Goal: Task Accomplishment & Management: Complete application form

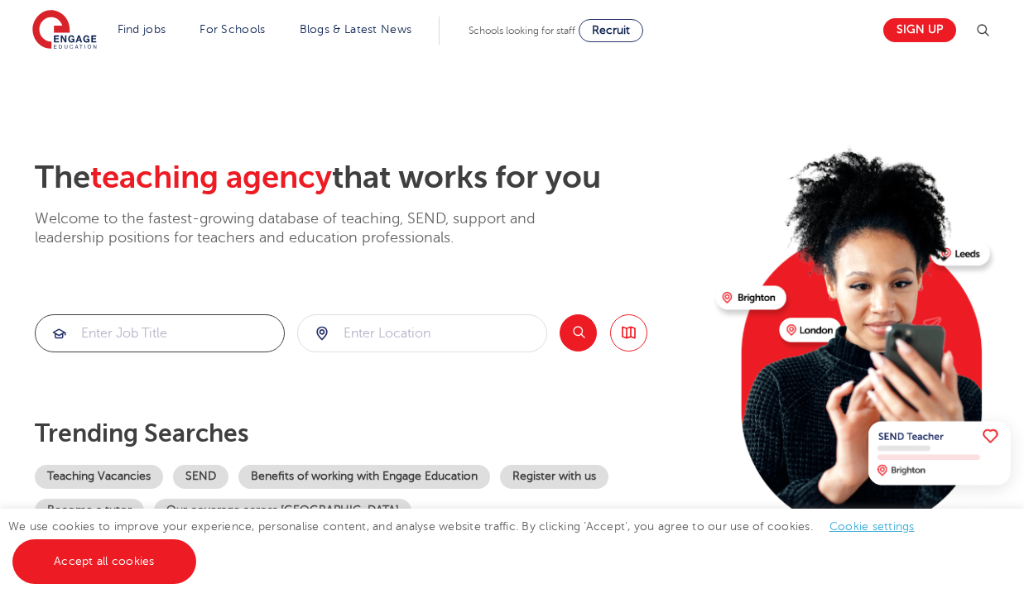
click at [132, 322] on input "search" at bounding box center [160, 333] width 248 height 36
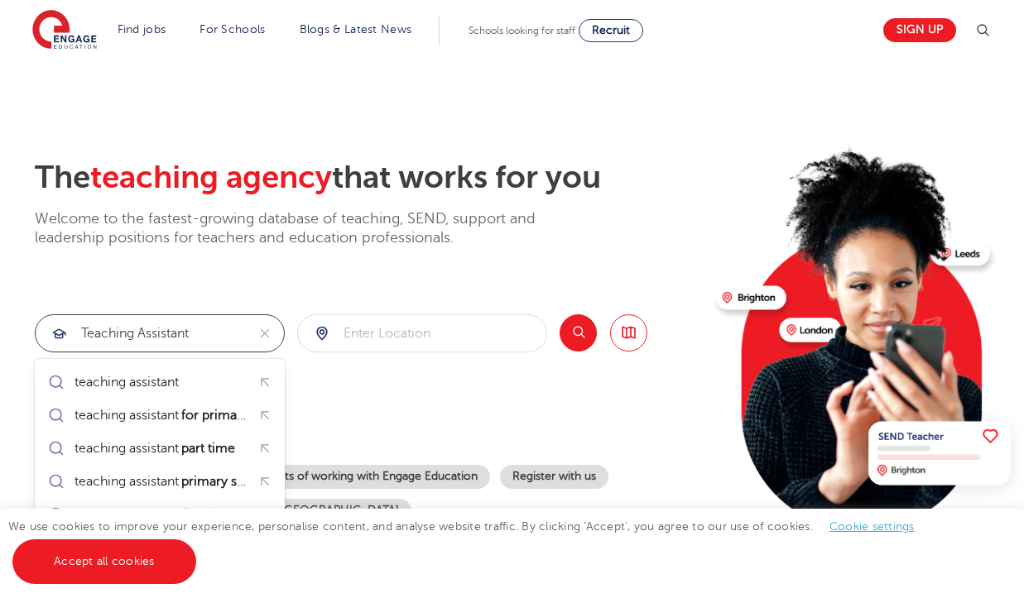
type input "teaching assistant"
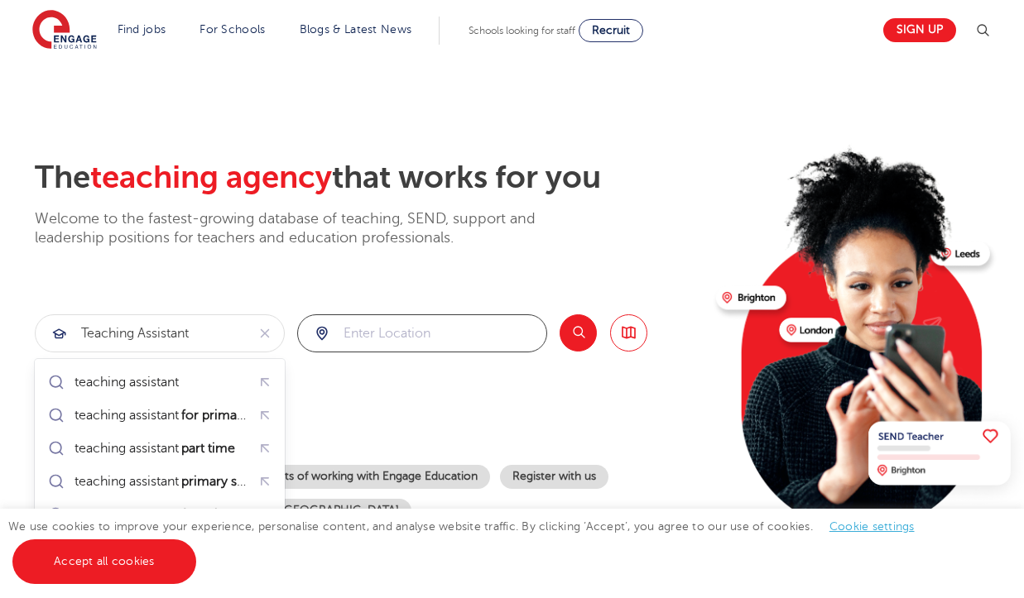
click at [368, 338] on input "search" at bounding box center [422, 333] width 248 height 36
type input "barnet"
click at [577, 330] on button "Search" at bounding box center [578, 333] width 37 height 37
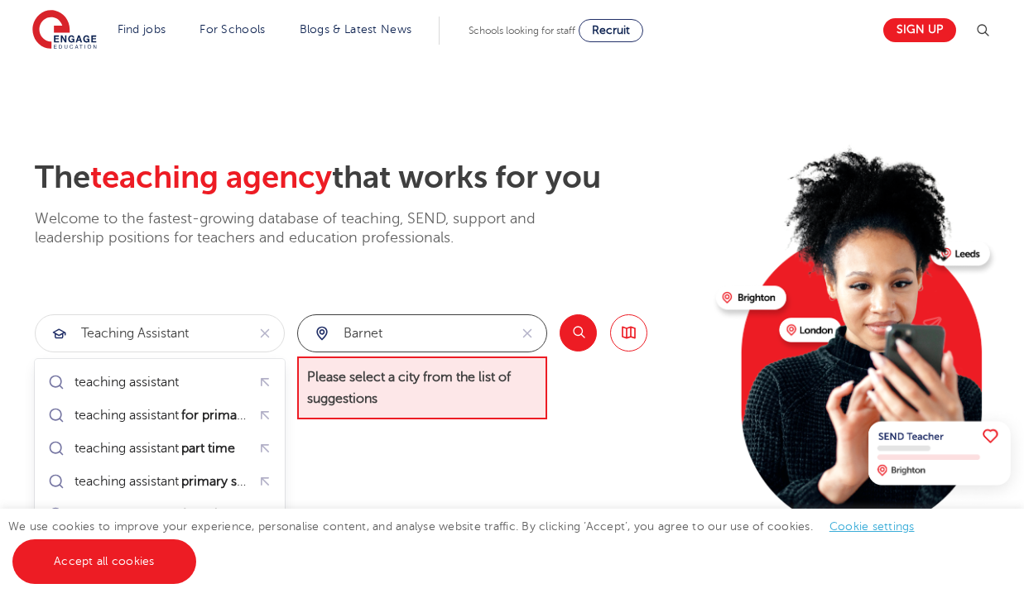
click at [433, 323] on input "barnet" at bounding box center [403, 333] width 210 height 36
drag, startPoint x: 412, startPoint y: 329, endPoint x: 307, endPoint y: 325, distance: 105.2
click at [307, 326] on div "barnet" at bounding box center [403, 333] width 210 height 36
click at [383, 344] on input "search" at bounding box center [422, 333] width 248 height 36
click at [326, 336] on div at bounding box center [422, 333] width 248 height 36
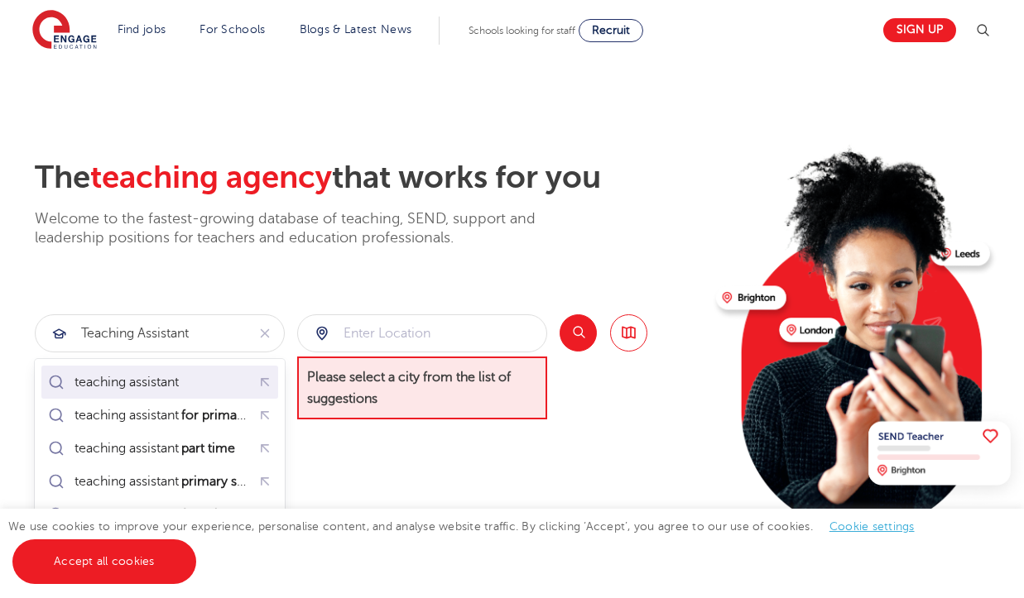
click at [202, 372] on div "teaching assistant" at bounding box center [160, 382] width 230 height 26
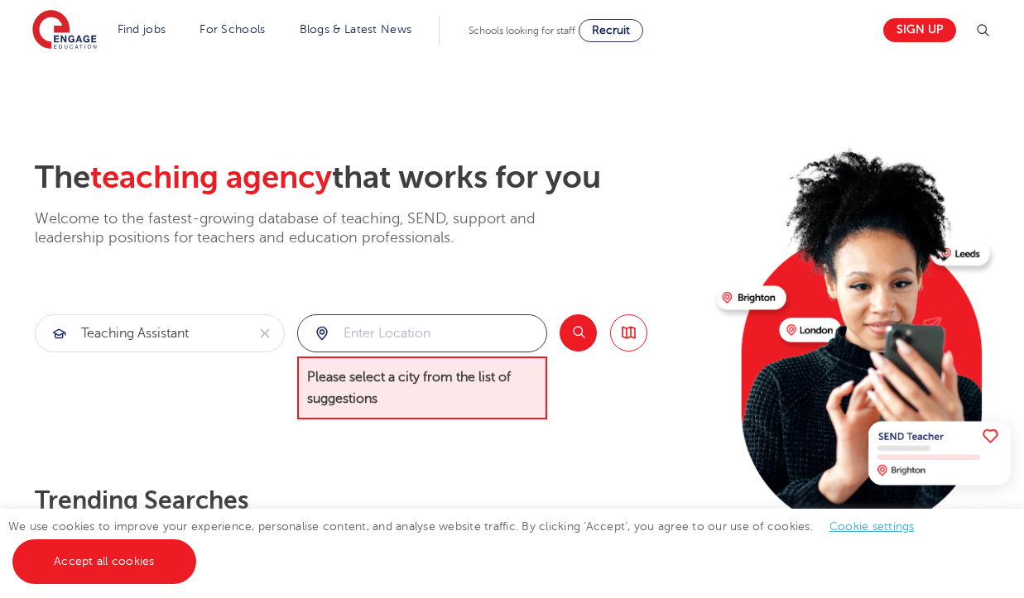
click at [407, 344] on input "search" at bounding box center [422, 333] width 248 height 36
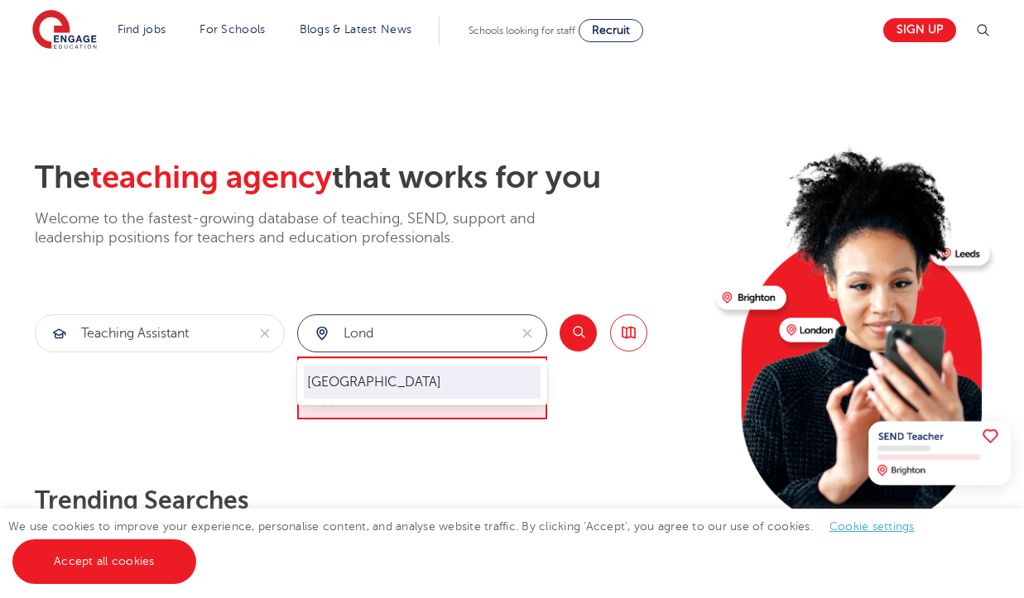
click at [407, 377] on li "London" at bounding box center [422, 382] width 237 height 33
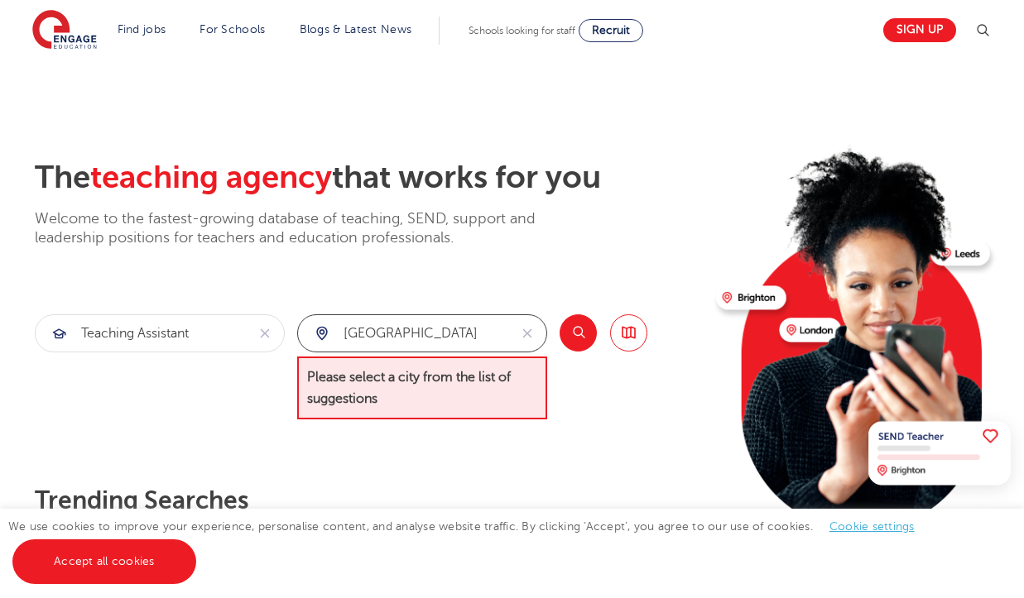
type input "London"
click at [588, 340] on button "Search" at bounding box center [578, 333] width 37 height 37
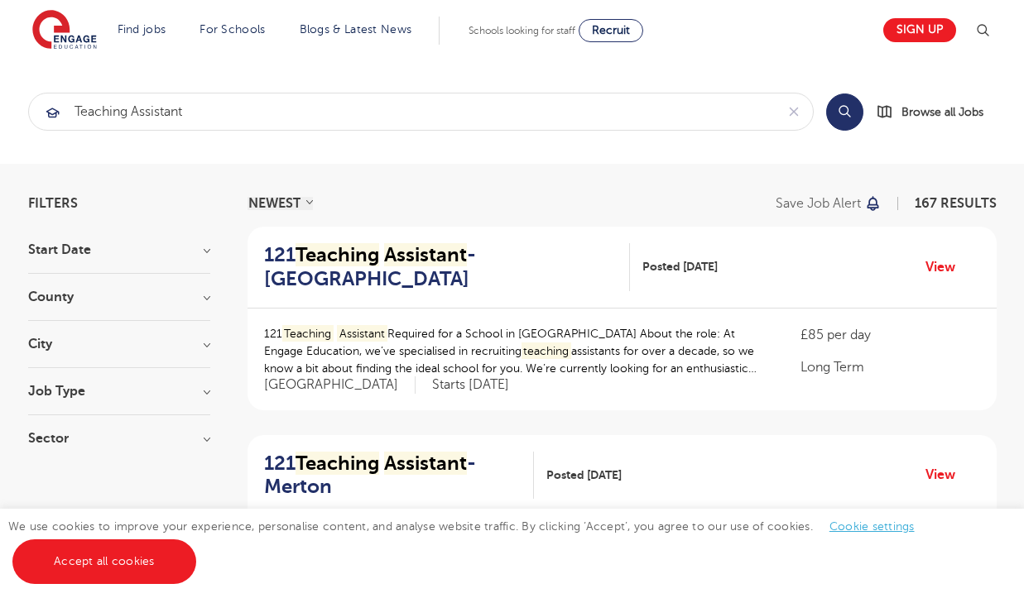
click at [179, 342] on h3 "City" at bounding box center [119, 344] width 182 height 13
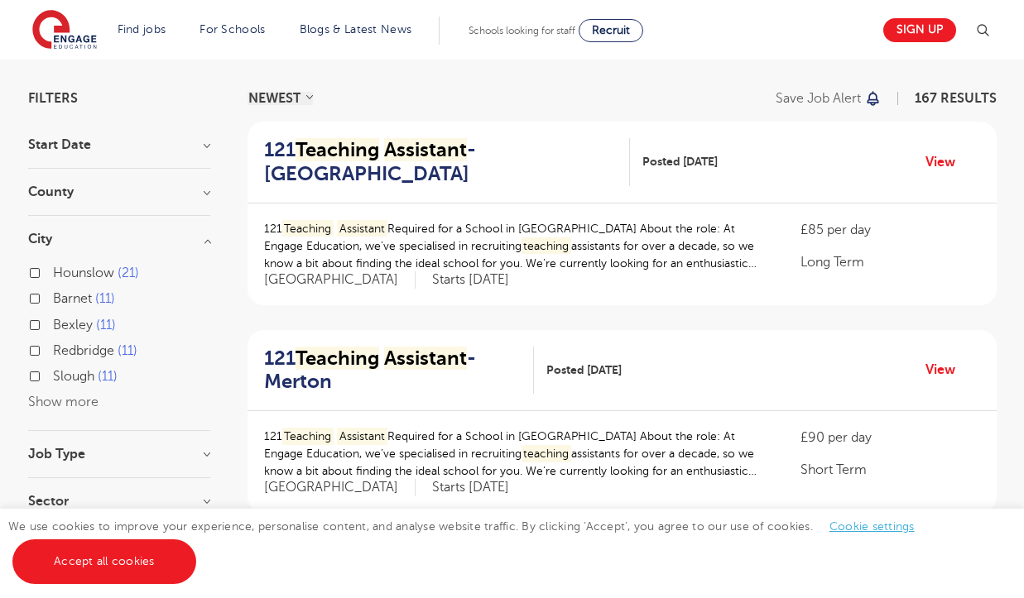
scroll to position [118, 0]
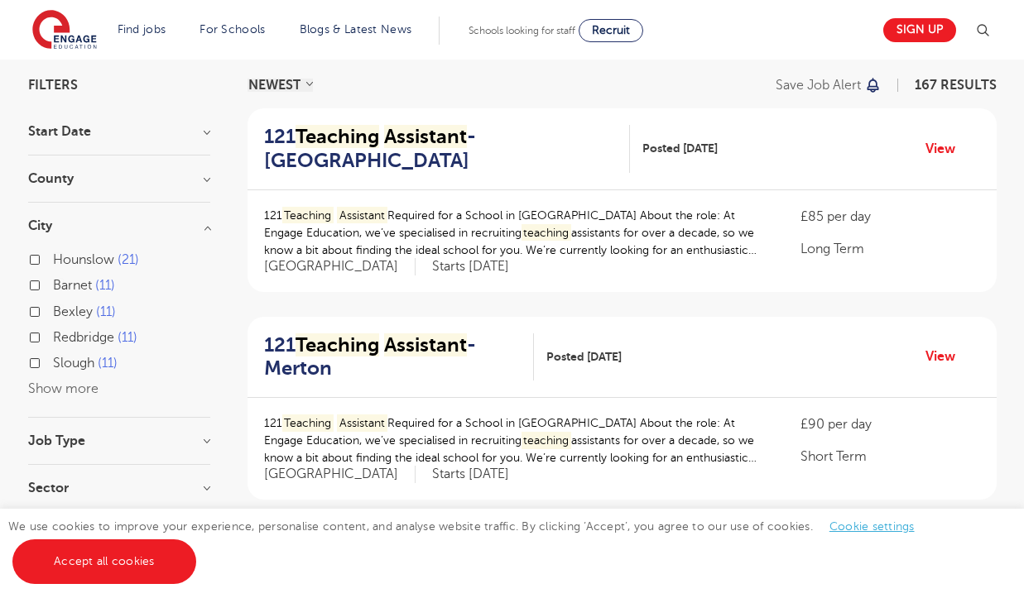
click at [53, 282] on label "Barnet 11" at bounding box center [84, 286] width 62 height 22
click at [53, 282] on input "Barnet 11" at bounding box center [58, 283] width 11 height 11
checkbox input "true"
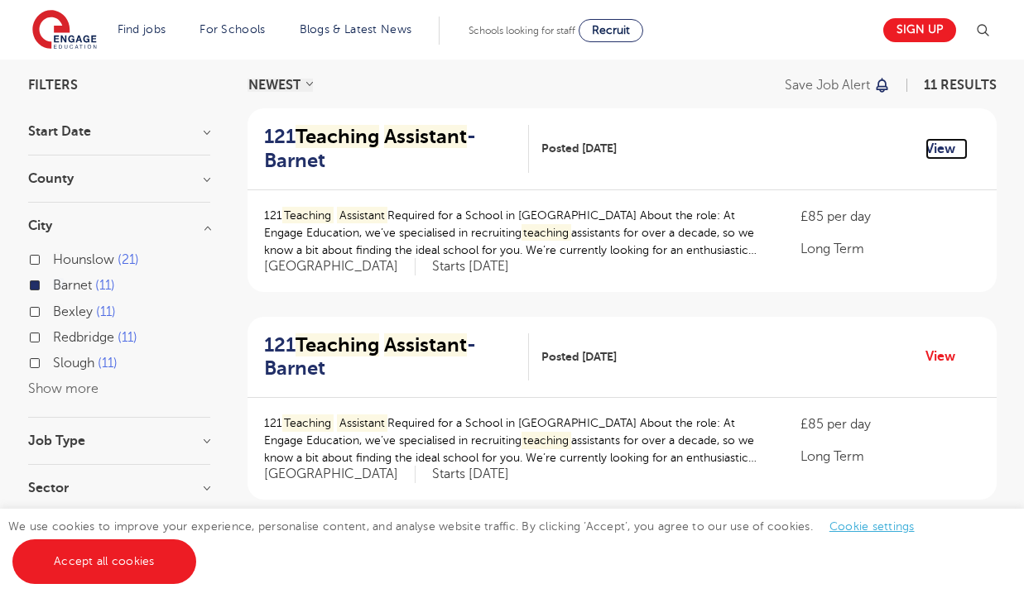
click at [930, 153] on link "View" at bounding box center [946, 149] width 42 height 22
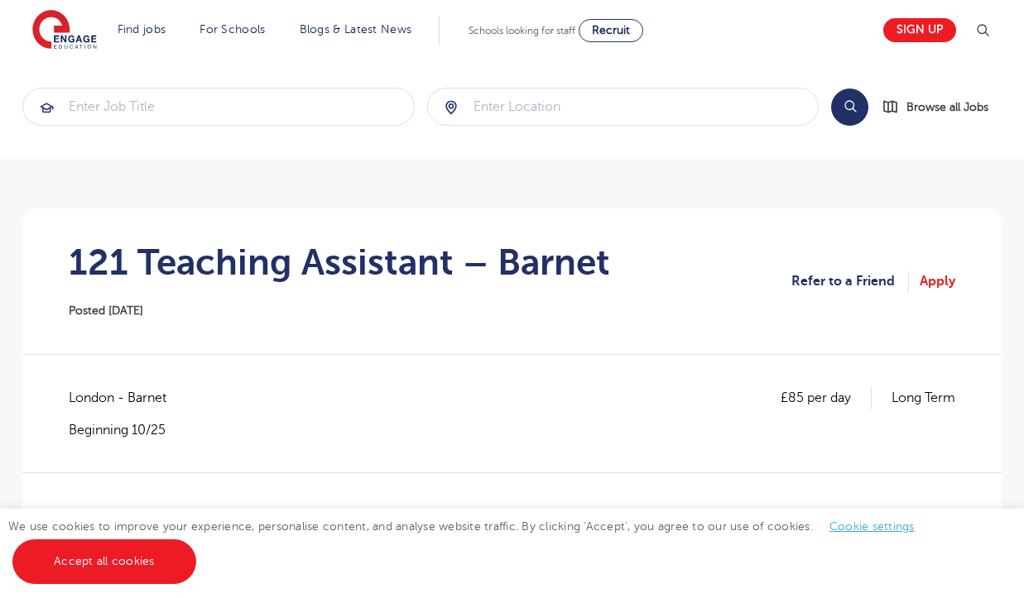
scroll to position [36, 0]
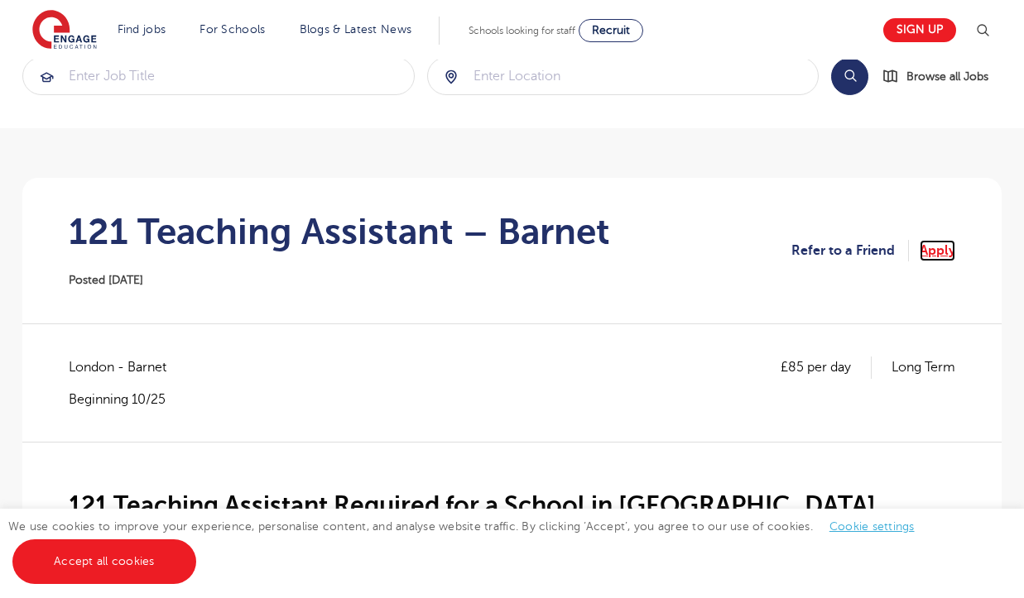
click at [944, 246] on link "Apply" at bounding box center [938, 251] width 36 height 22
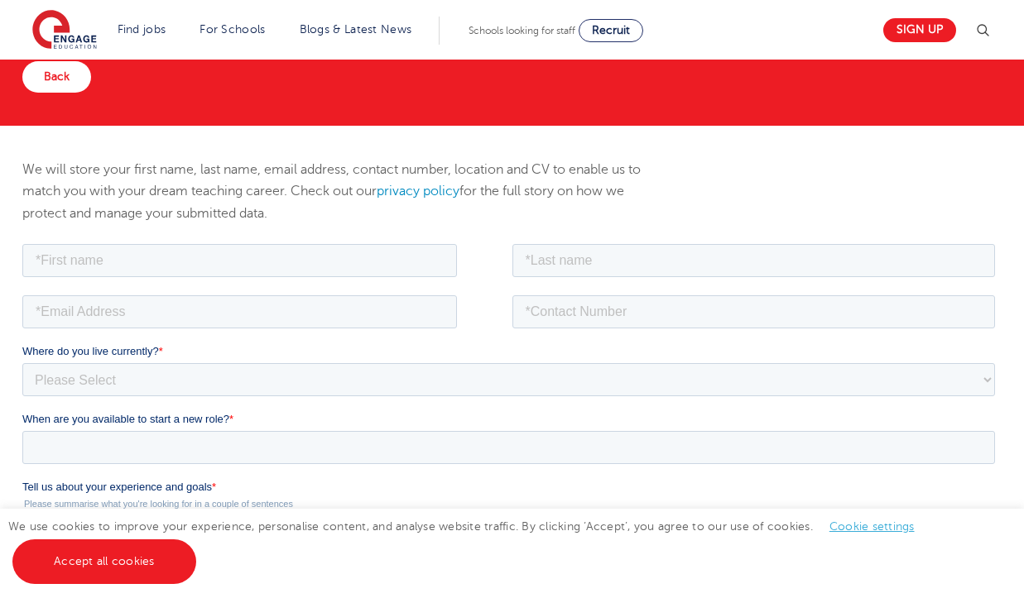
scroll to position [156, 0]
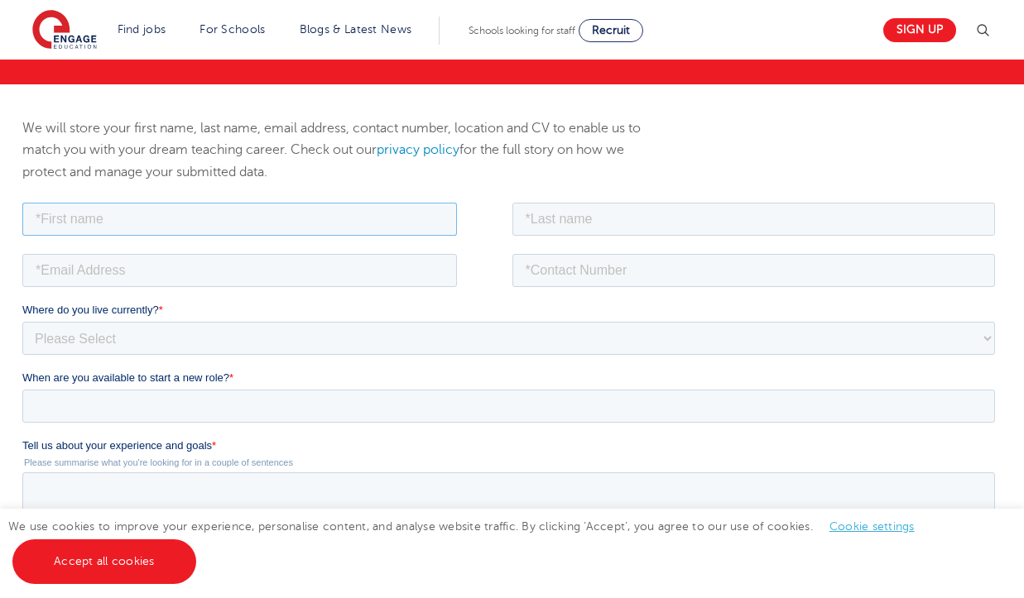
click at [437, 214] on input "text" at bounding box center [239, 218] width 435 height 33
type input "Riona"
click at [733, 219] on input "text" at bounding box center [753, 218] width 483 height 33
type input "Mustafa"
click at [317, 274] on input "email" at bounding box center [239, 269] width 435 height 33
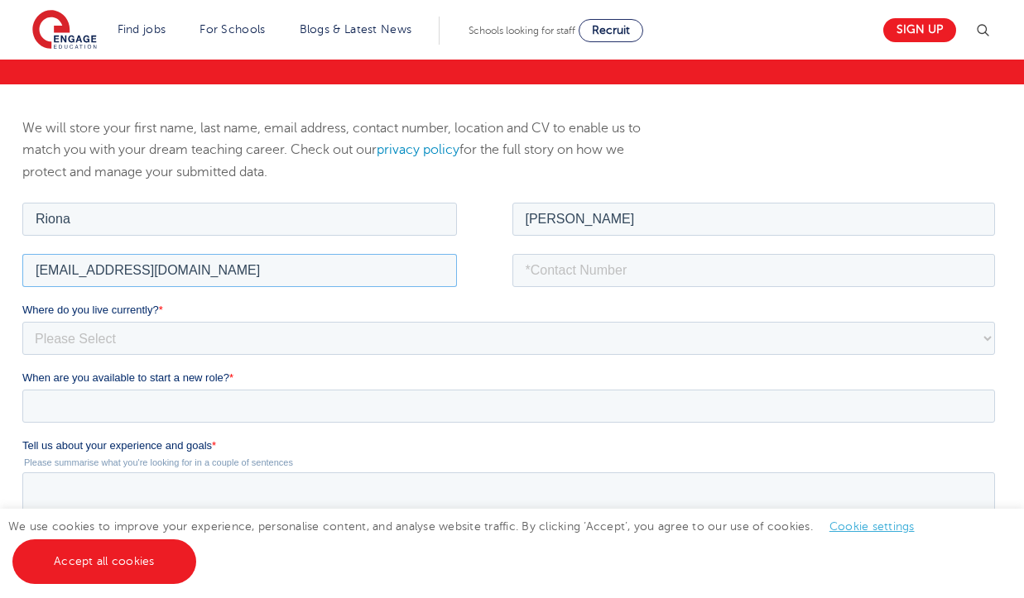
type input "rionamustafa02@gmail.com"
click at [695, 269] on input "tel" at bounding box center [753, 269] width 483 height 33
type input "07542823694"
click at [308, 351] on select "Please Select UK Canada Ireland Australia New Zealand Europe USA South Africa J…" at bounding box center [508, 337] width 973 height 33
select select "UK"
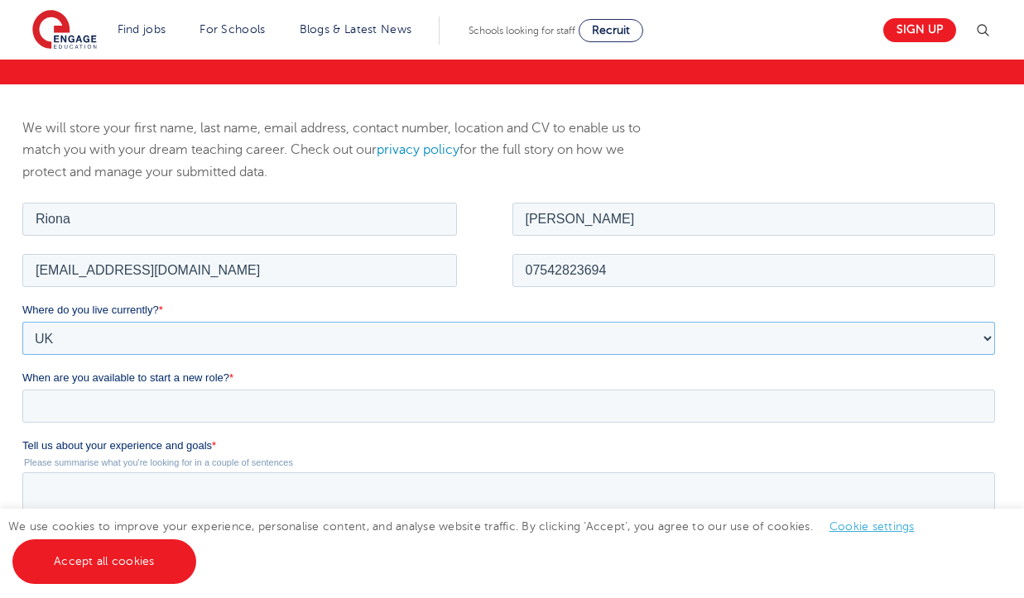
click at [22, 321] on select "Please Select UK Canada Ireland Australia New Zealand Europe USA South Africa J…" at bounding box center [508, 337] width 973 height 33
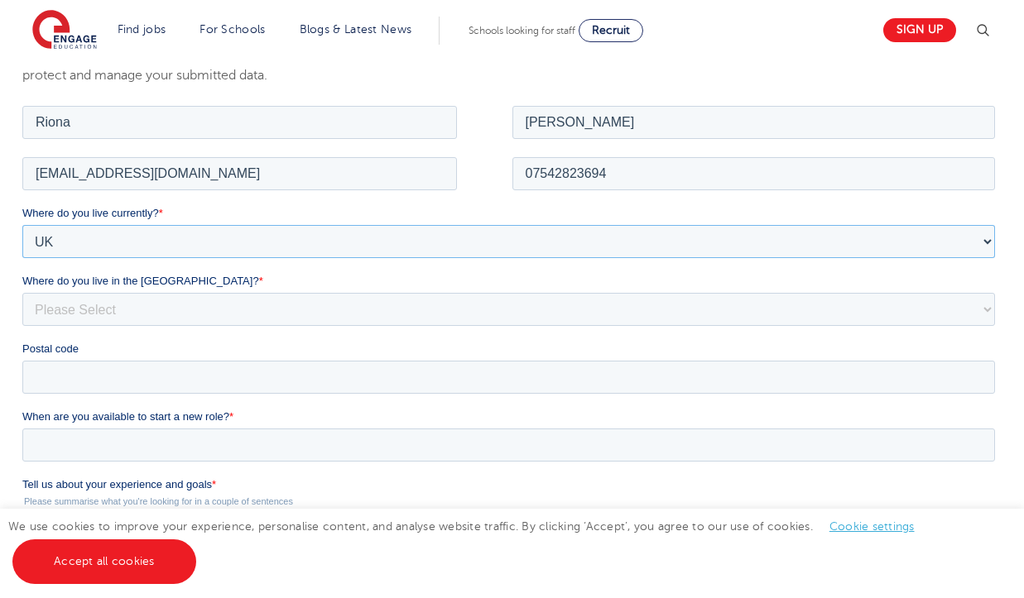
scroll to position [257, 0]
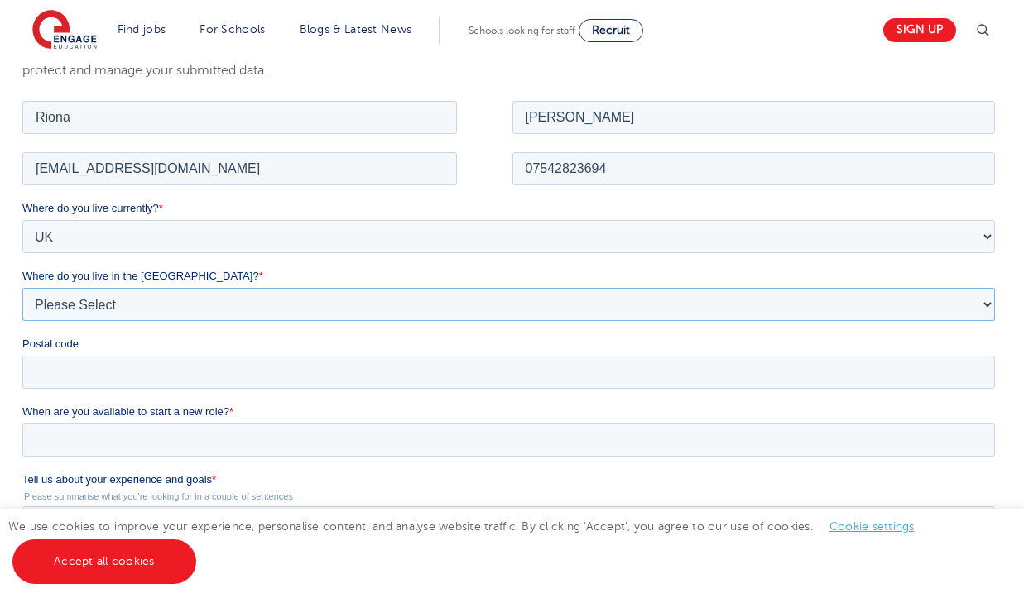
click at [277, 310] on select "Please Select Overseas Barnsley Bedfordshire Berkshire Bournemouth Bracknell Fo…" at bounding box center [508, 303] width 973 height 33
select select "Hertfordshire"
click at [22, 287] on select "Please Select Overseas Barnsley Bedfordshire Berkshire Bournemouth Bracknell Fo…" at bounding box center [508, 303] width 973 height 33
click at [147, 368] on input "Postal code" at bounding box center [508, 371] width 973 height 33
type input "EN5 2PB"
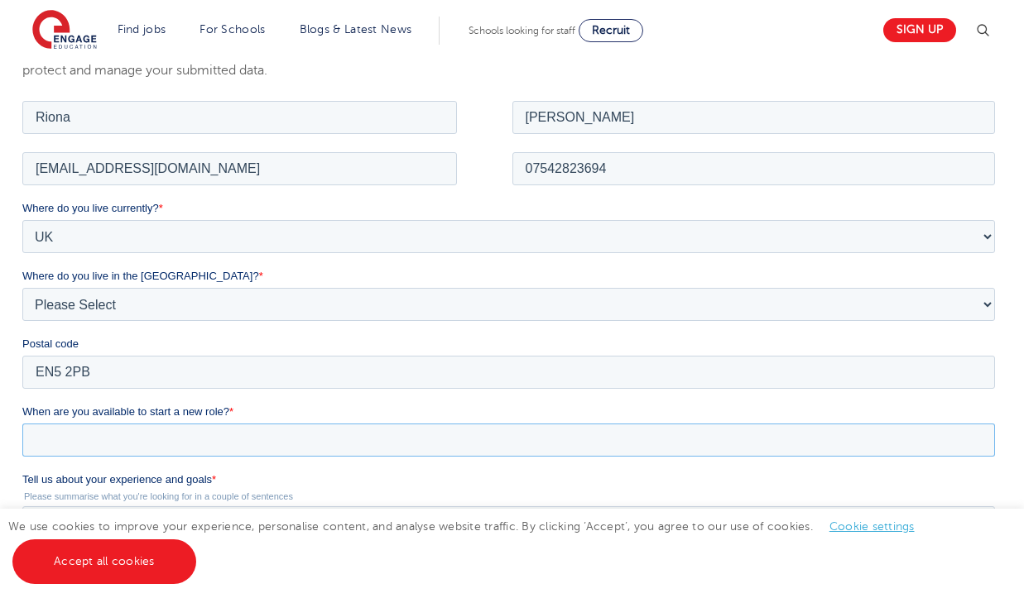
click at [163, 442] on input "When are you available to start a new role? *" at bounding box center [508, 439] width 973 height 33
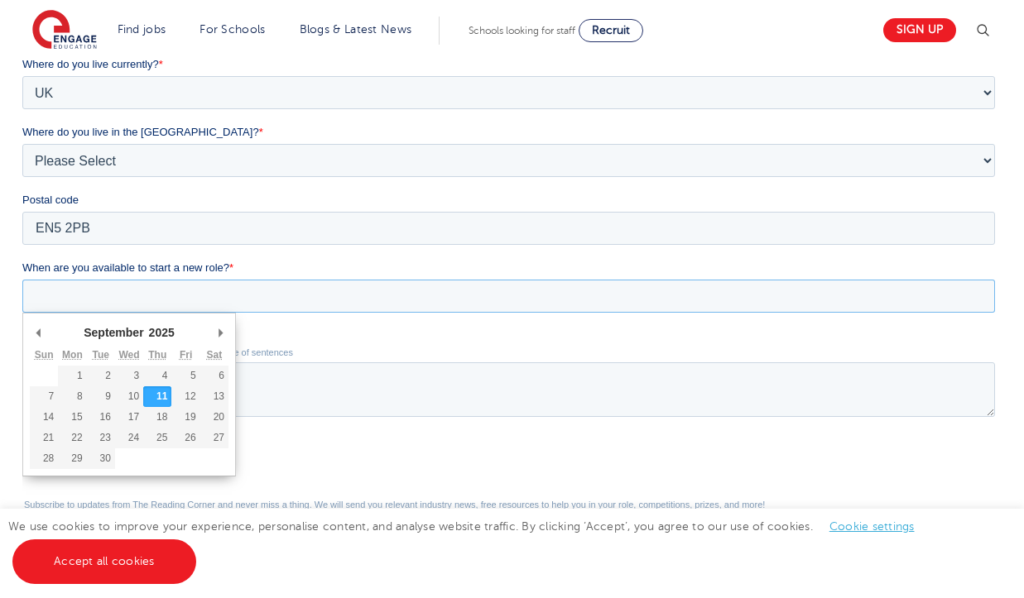
scroll to position [408, 0]
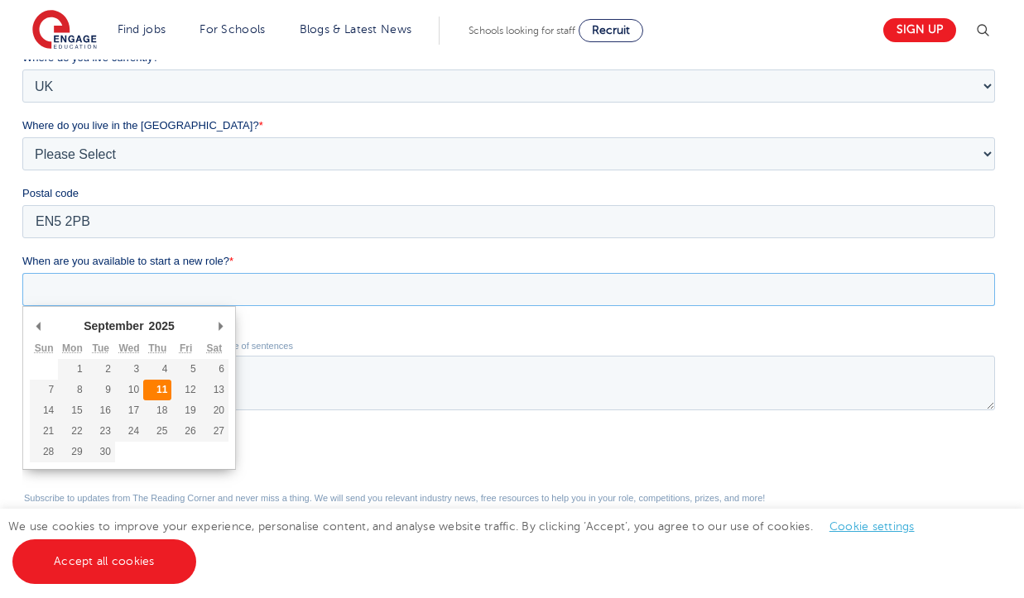
type div "2025-09-11"
type input "2025/09/11"
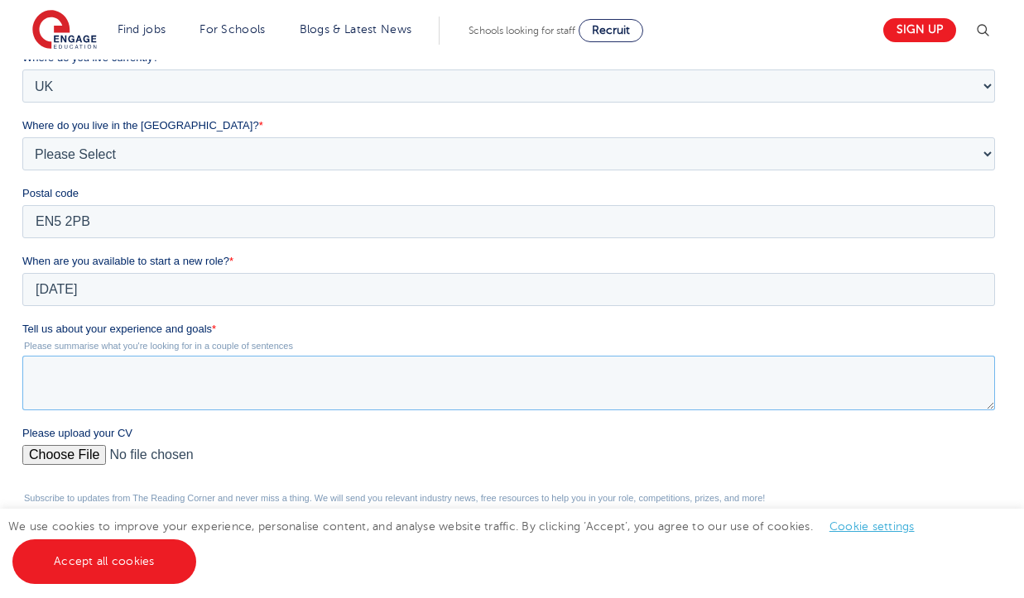
click at [108, 382] on textarea "Tell us about your experience and goals *" at bounding box center [508, 383] width 973 height 55
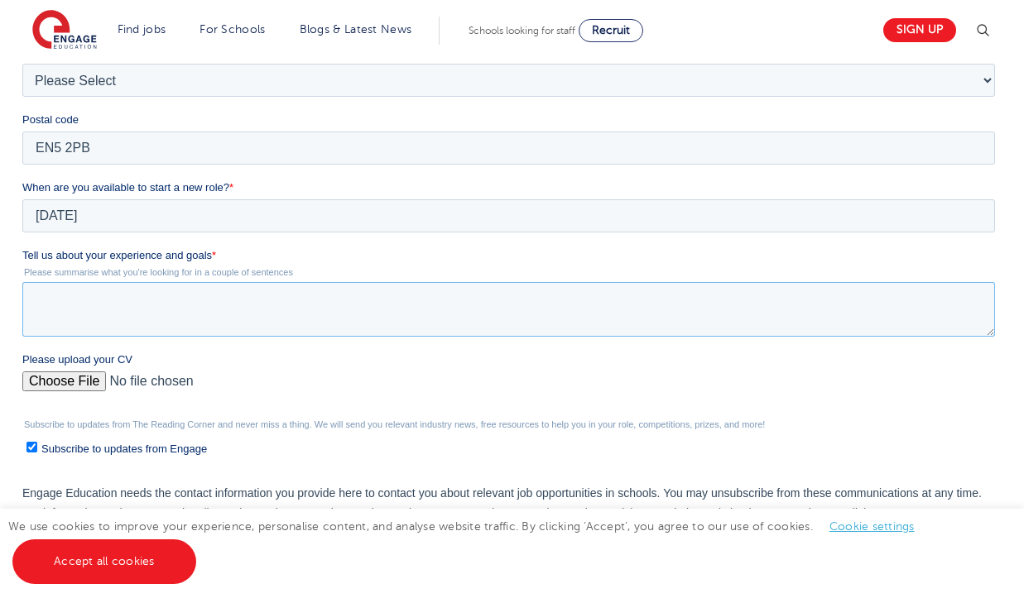
scroll to position [485, 0]
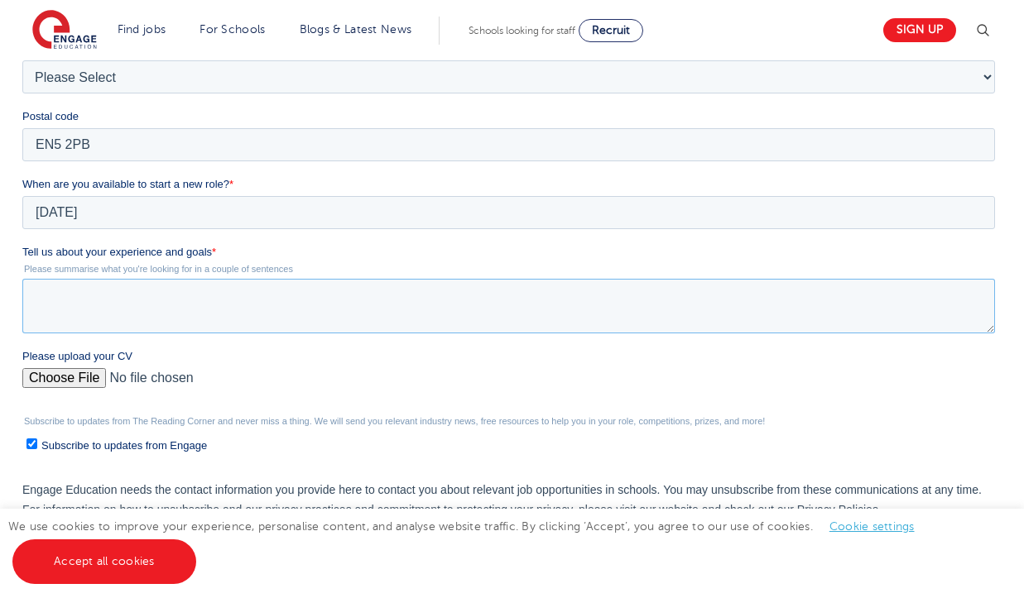
paste textarea "I am interested in applying for Teaching Assistant roles through your agency. I…"
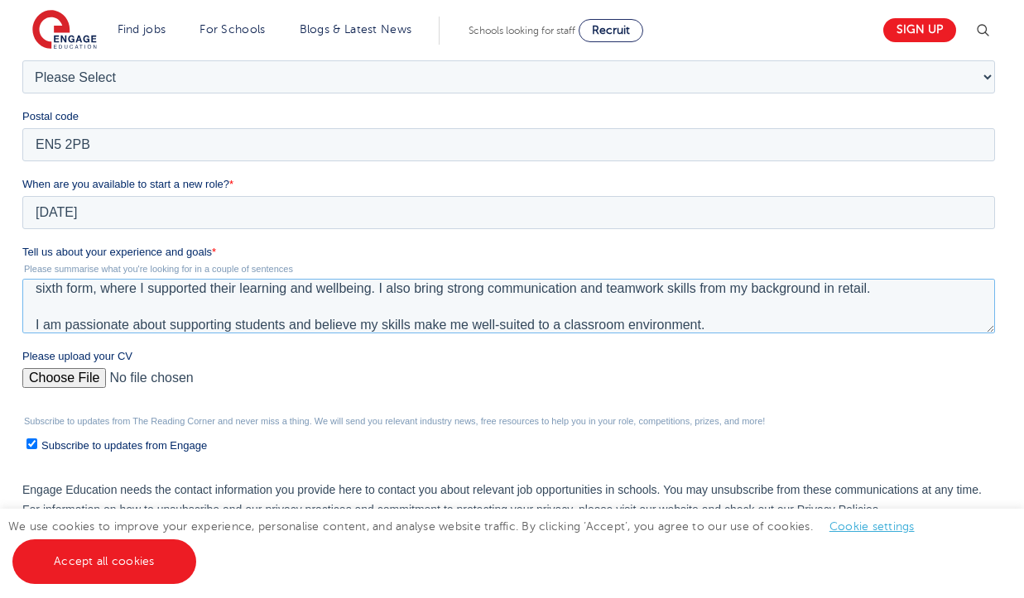
scroll to position [0, 0]
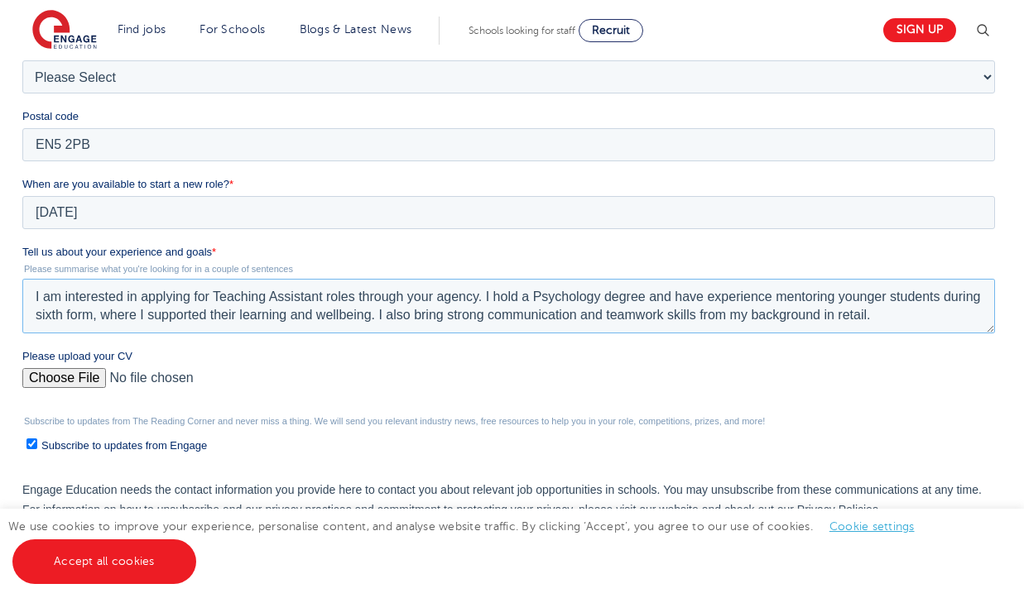
type textarea "I am interested in applying for Teaching Assistant roles through your agency. I…"
click at [66, 388] on input "Please upload your CV" at bounding box center [508, 384] width 973 height 33
type input "C:\fakepath\RIONA CV - TA.pdf"
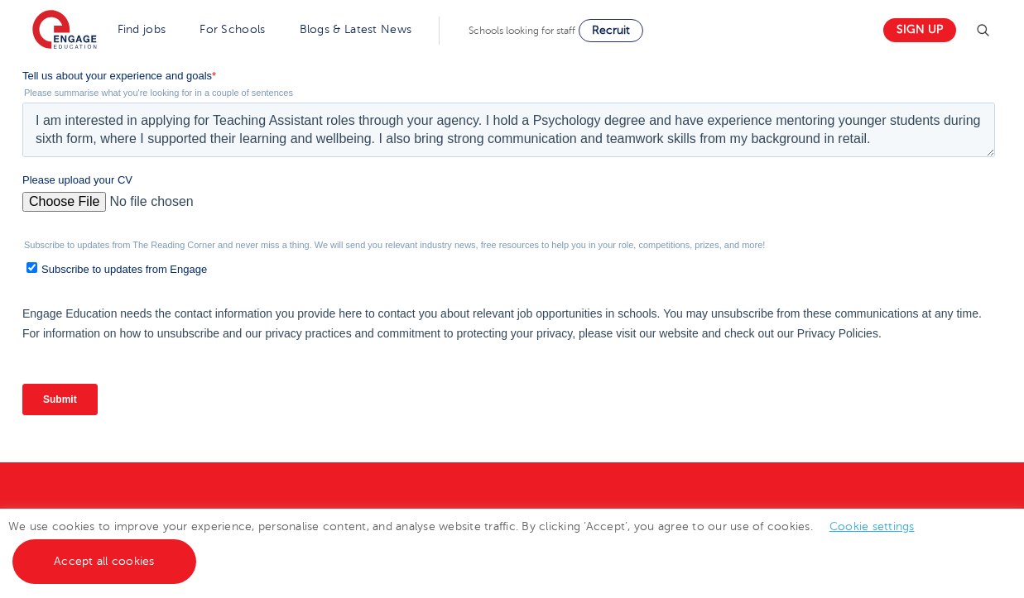
scroll to position [662, 0]
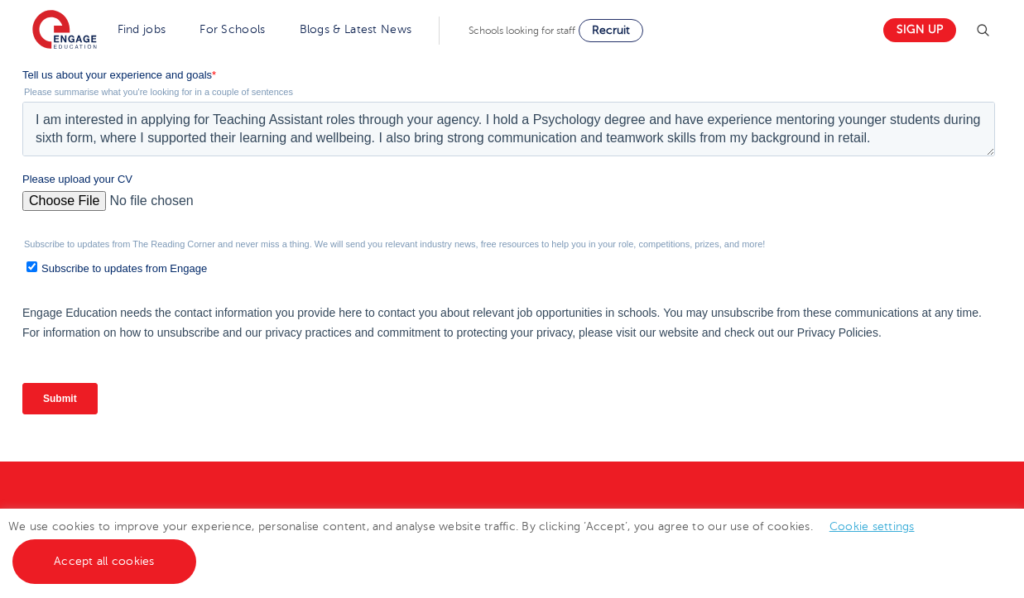
click at [75, 401] on input "Submit" at bounding box center [59, 398] width 75 height 31
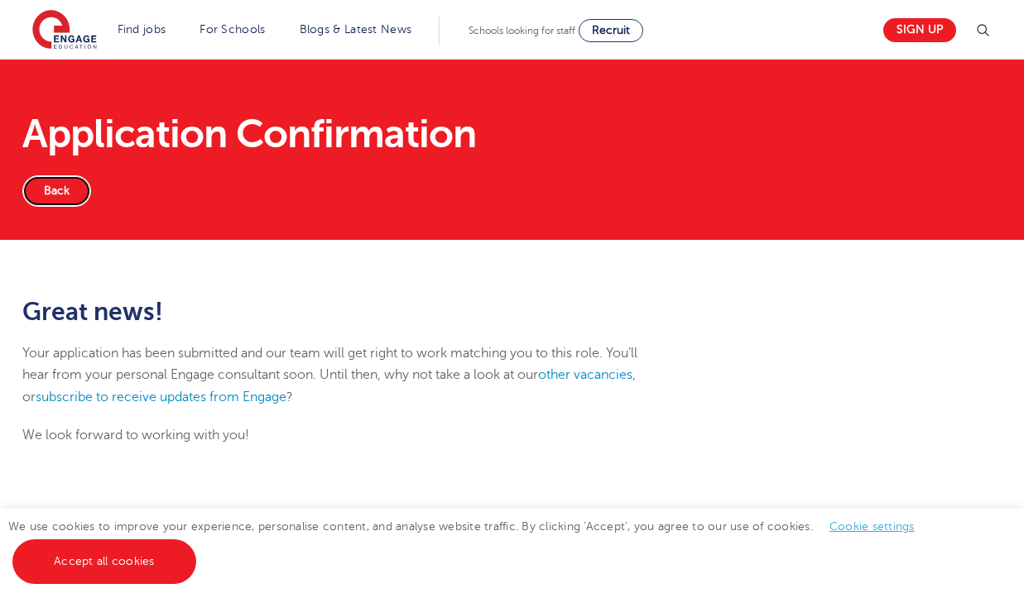
click at [70, 178] on link "Back" at bounding box center [56, 190] width 69 height 31
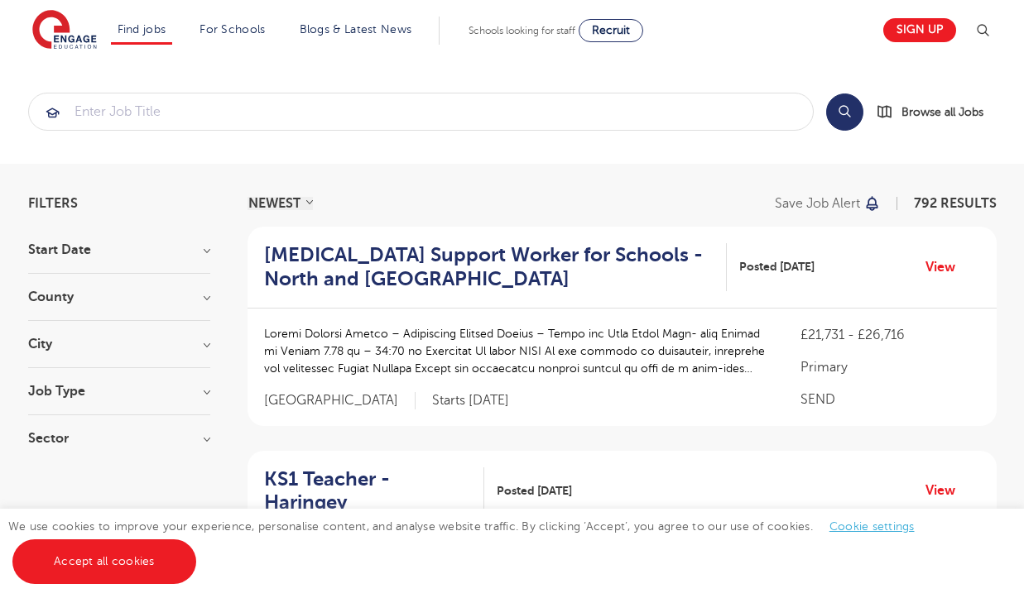
click at [103, 339] on h3 "City" at bounding box center [119, 344] width 182 height 13
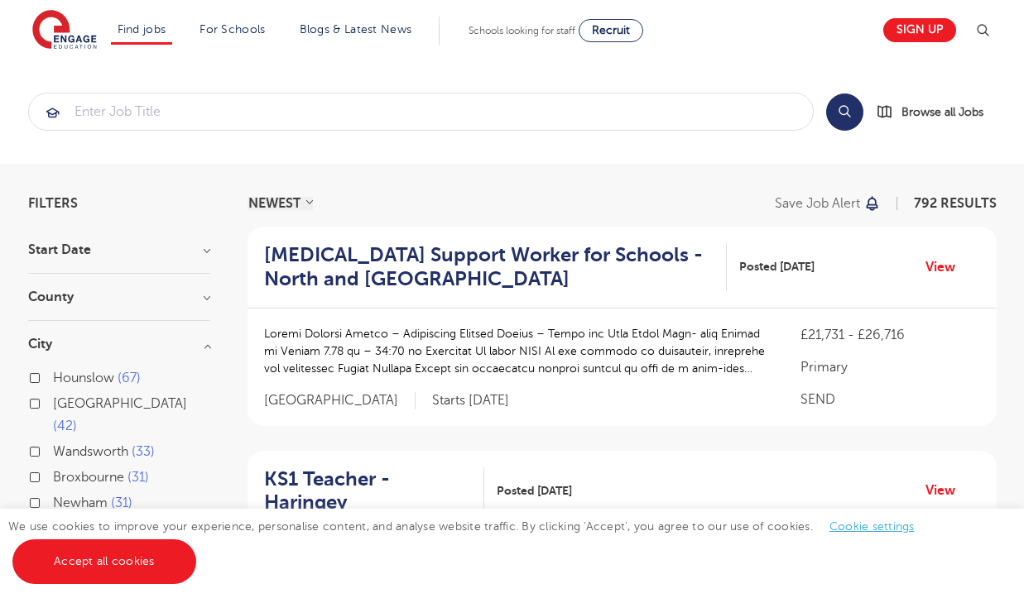
click at [108, 303] on h3 "County" at bounding box center [119, 297] width 182 height 13
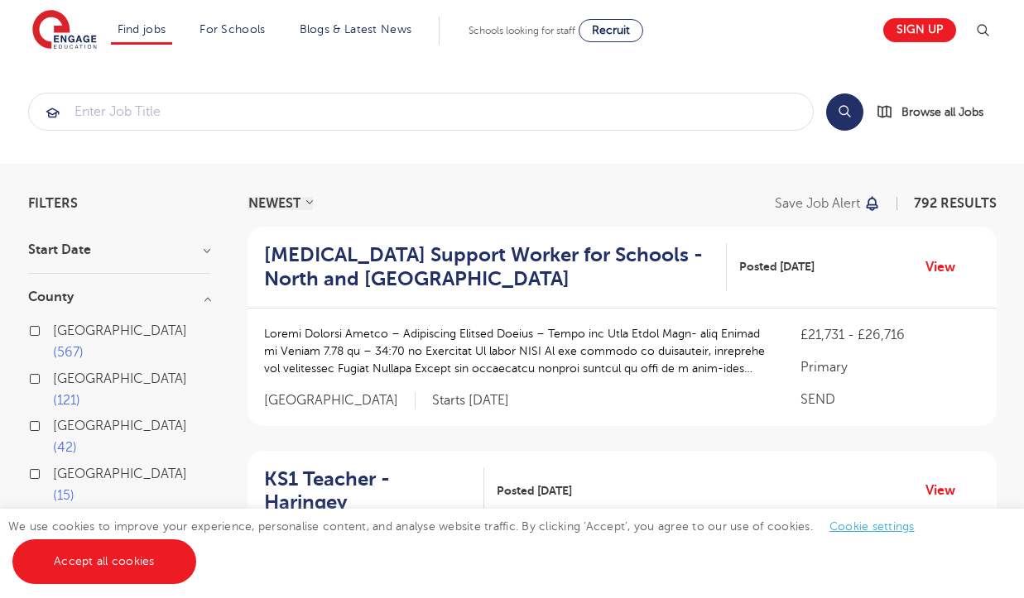
click at [108, 302] on h3 "County" at bounding box center [119, 297] width 182 height 13
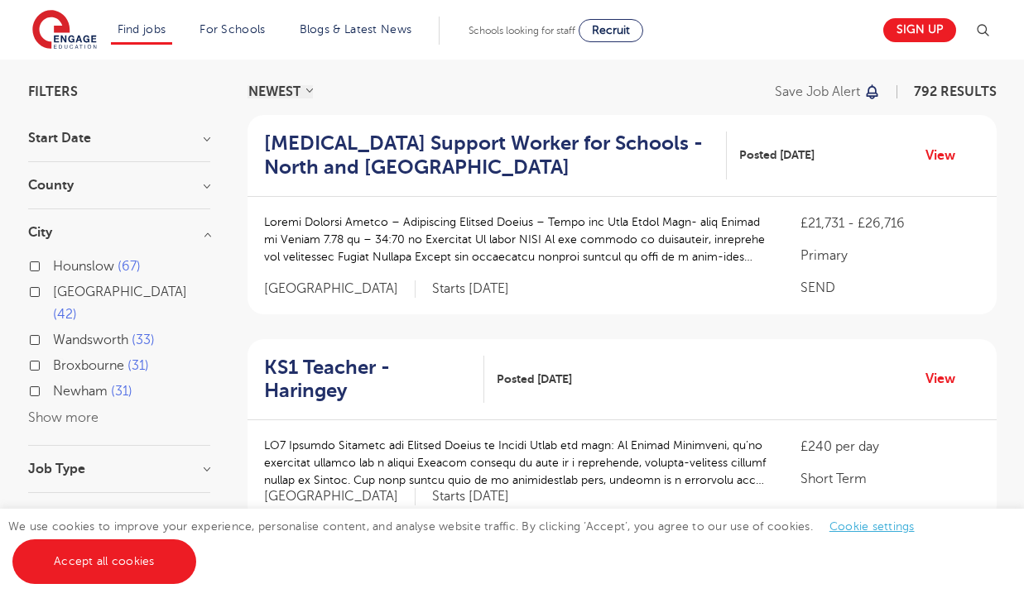
scroll to position [113, 0]
click at [69, 410] on button "Show more" at bounding box center [63, 417] width 70 height 15
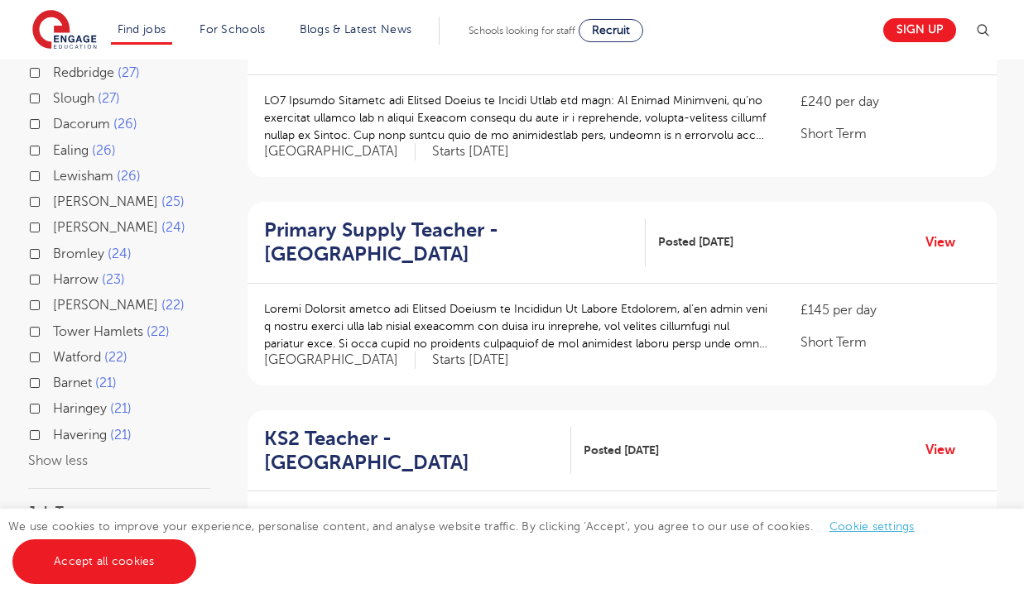
scroll to position [460, 0]
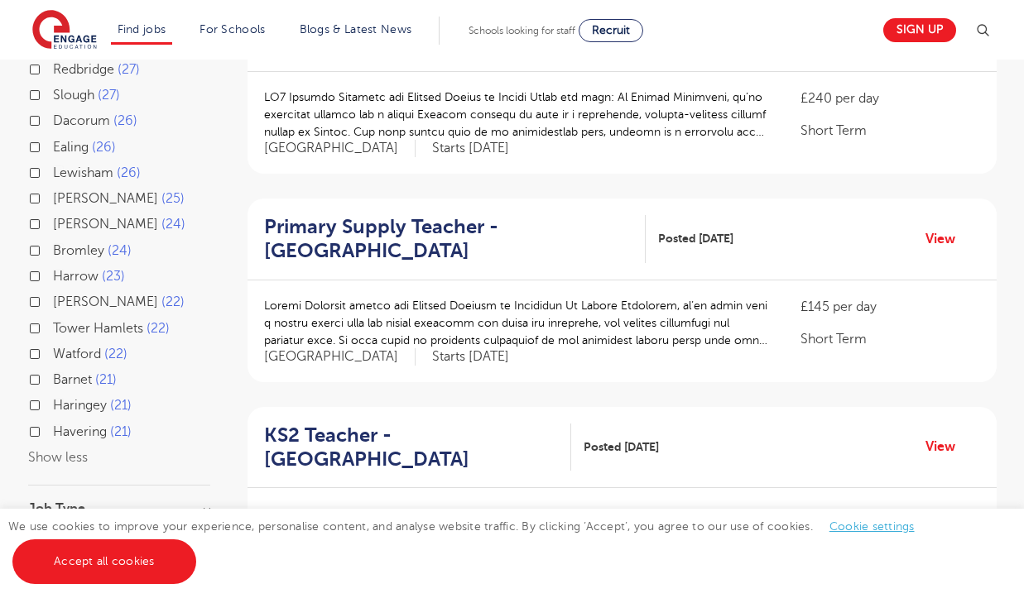
click at [53, 369] on label "Barnet 21" at bounding box center [85, 380] width 64 height 22
click at [53, 372] on input "Barnet 21" at bounding box center [58, 377] width 11 height 11
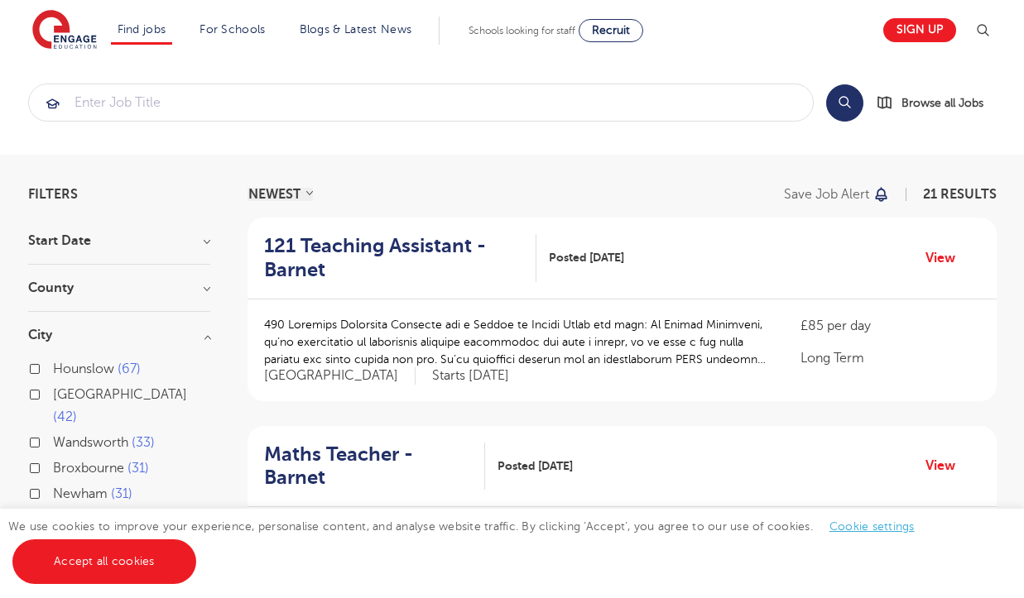
scroll to position [12, 0]
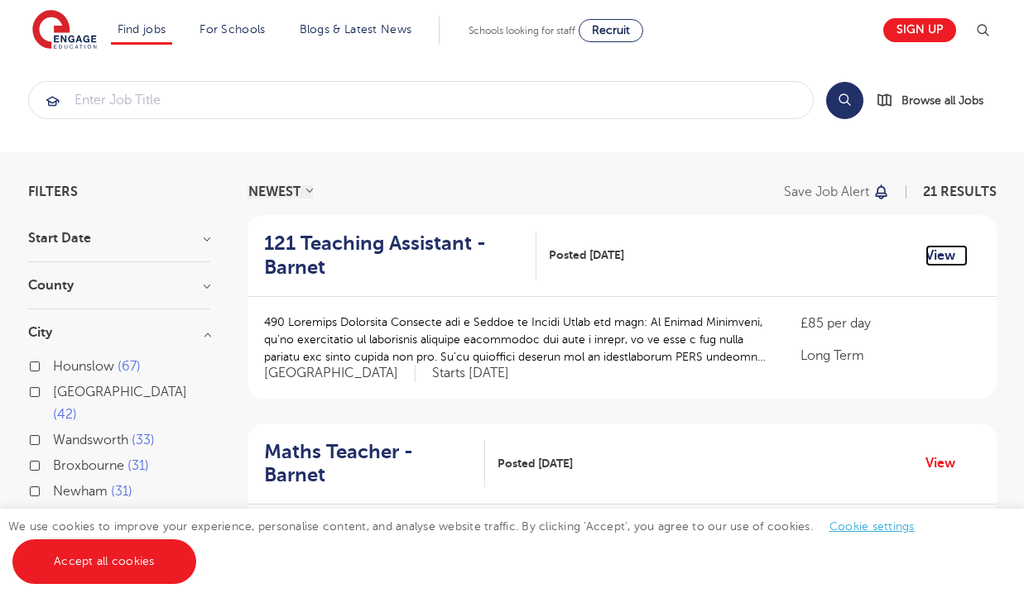
click at [940, 251] on link "View" at bounding box center [946, 256] width 42 height 22
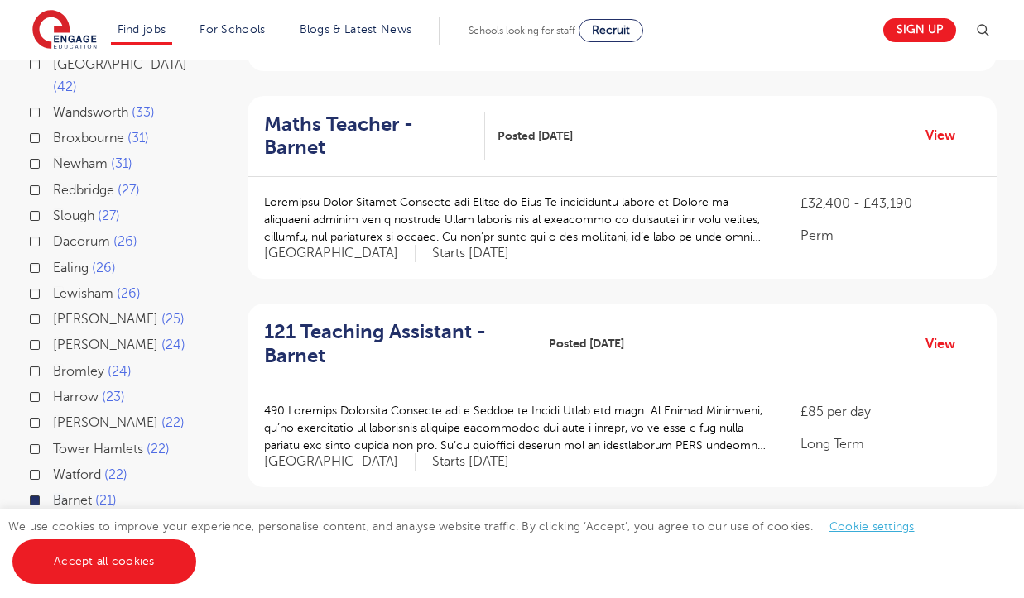
scroll to position [346, 0]
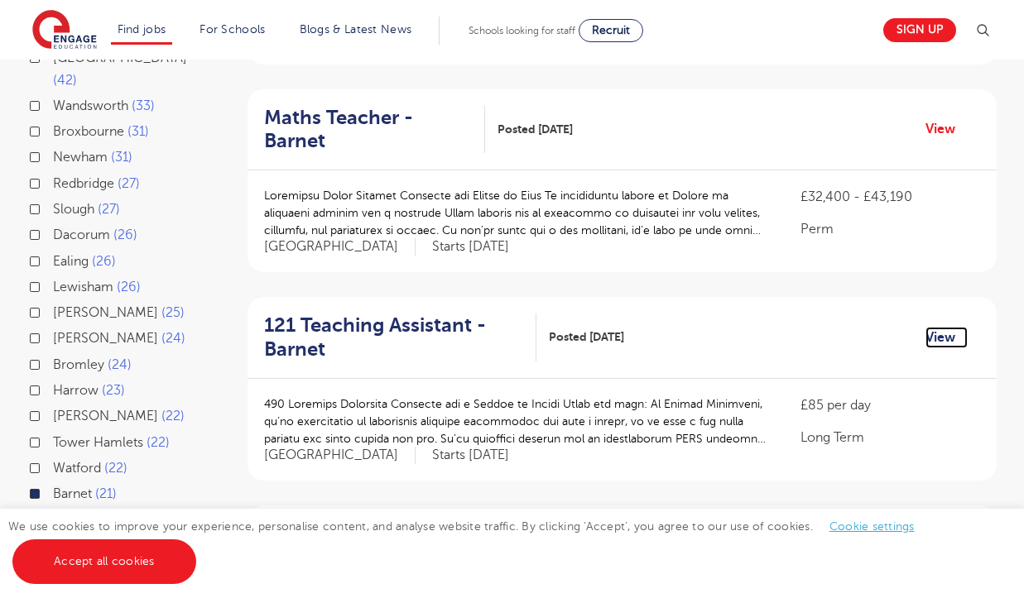
click at [939, 327] on link "View" at bounding box center [946, 338] width 42 height 22
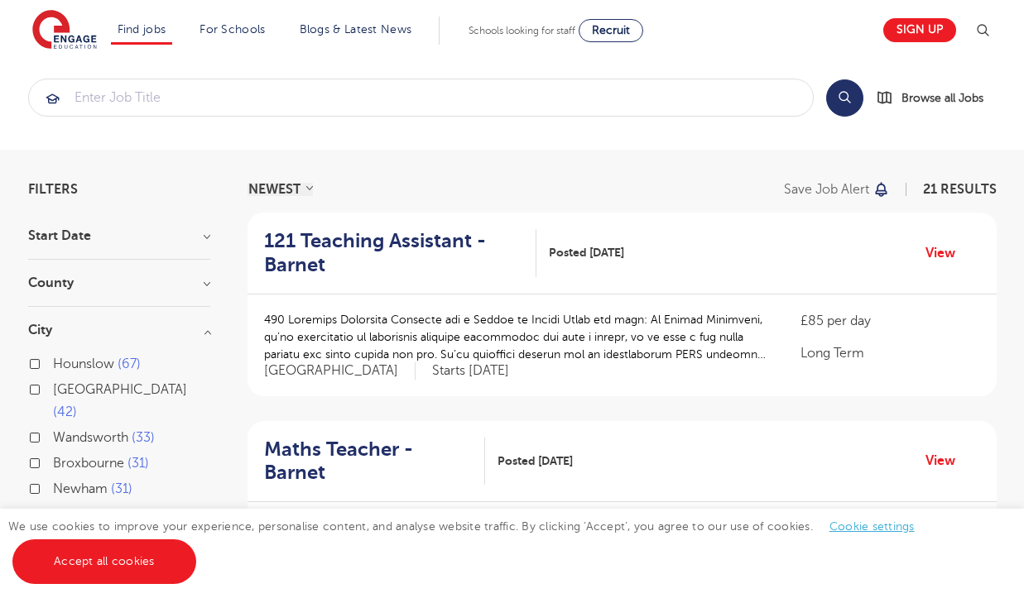
scroll to position [17, 0]
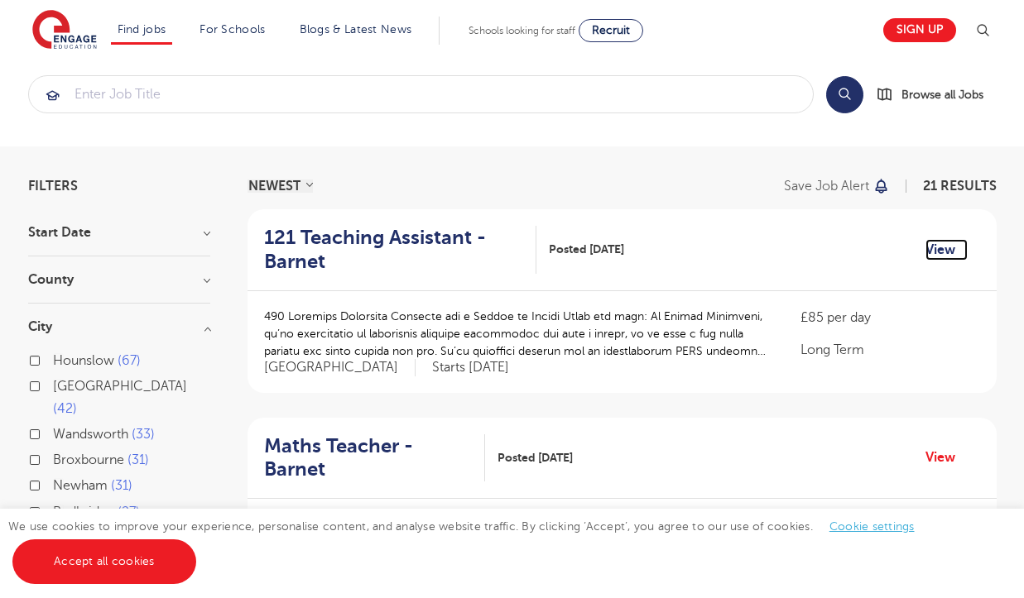
click at [948, 245] on link "View" at bounding box center [946, 250] width 42 height 22
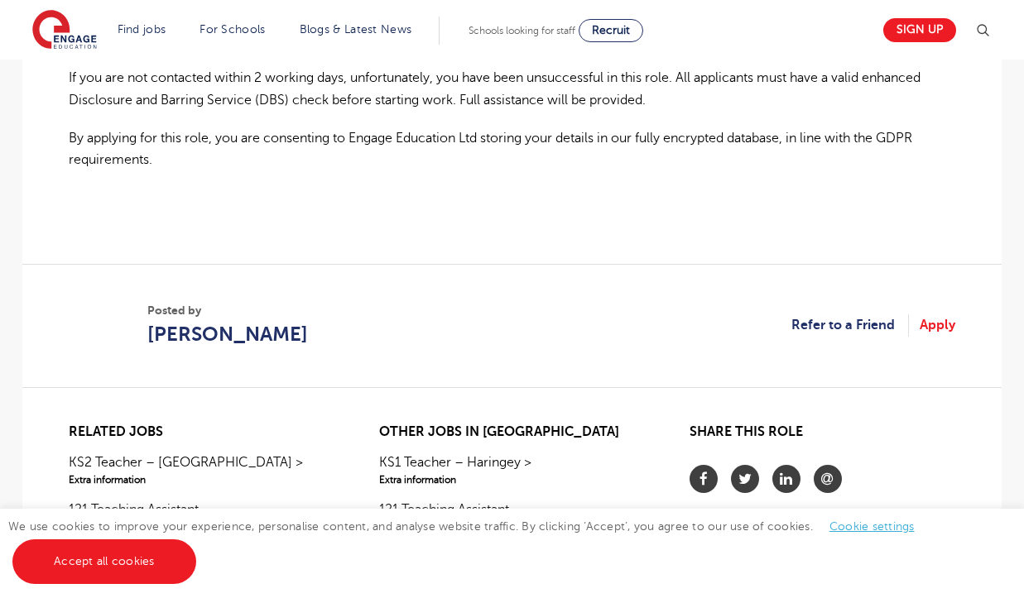
scroll to position [1246, 0]
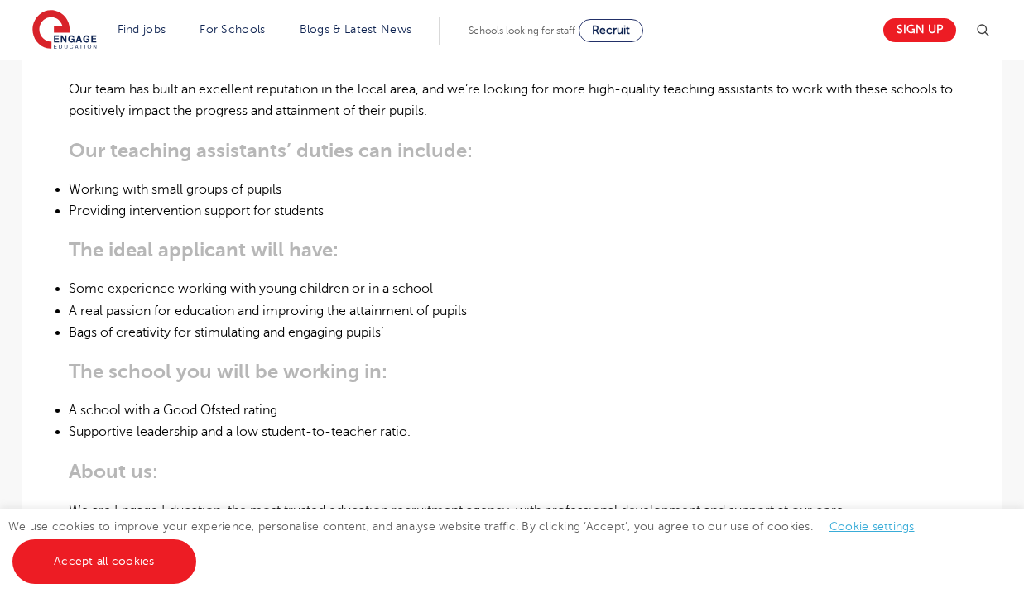
scroll to position [516, 0]
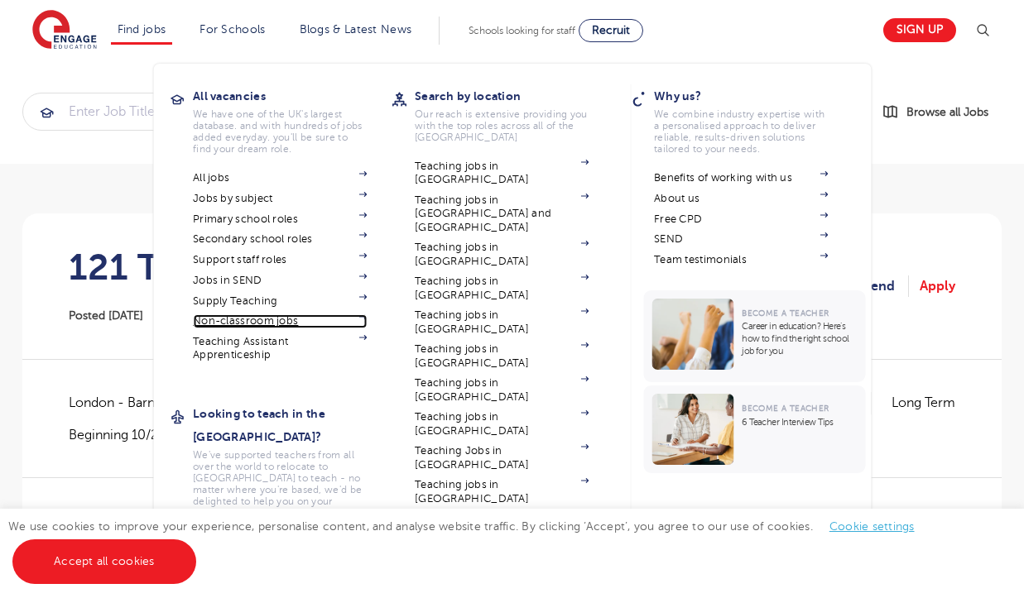
click at [270, 318] on link "Non-classroom jobs" at bounding box center [280, 321] width 174 height 13
